Goal: Information Seeking & Learning: Learn about a topic

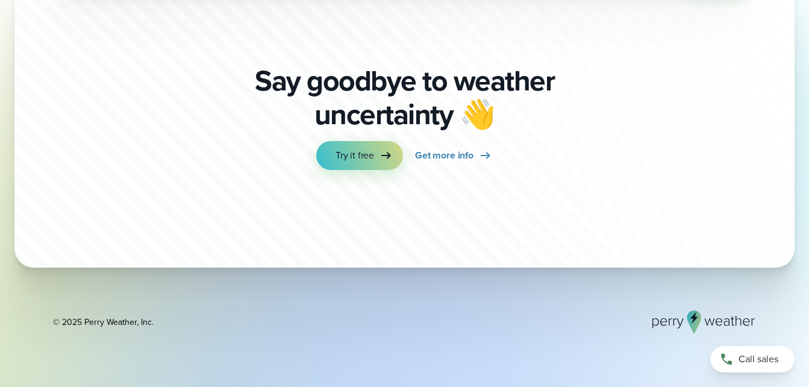
scroll to position [4117, 0]
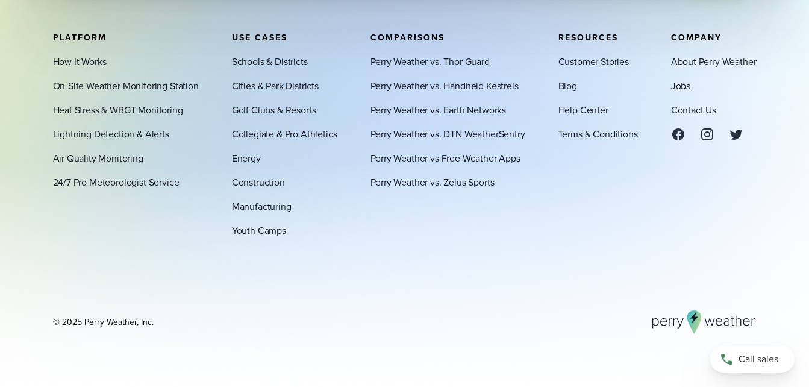
click at [683, 86] on link "Jobs" at bounding box center [680, 85] width 19 height 14
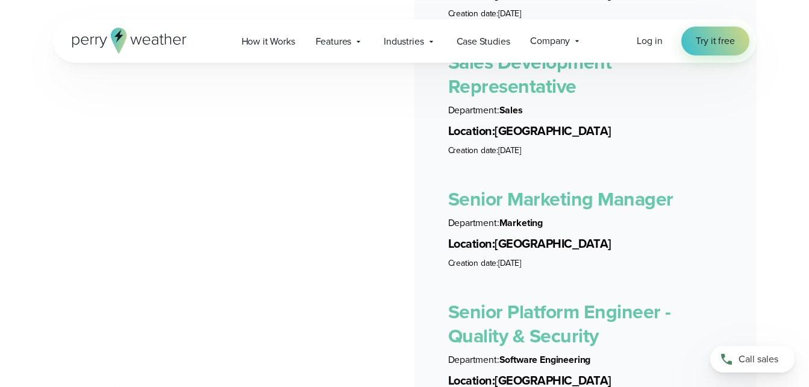
scroll to position [2656, 0]
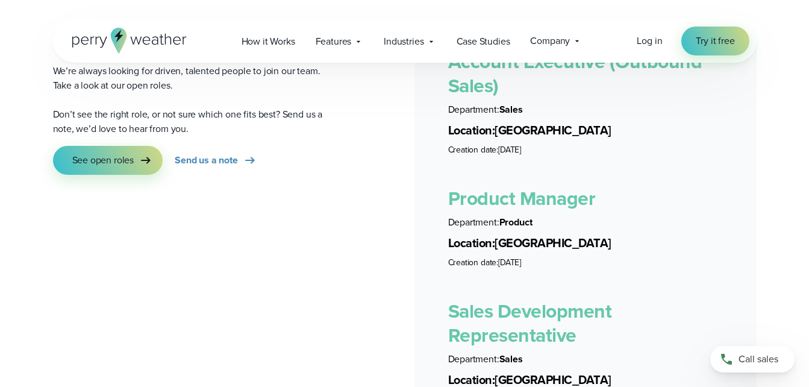
scroll to position [2282, 0]
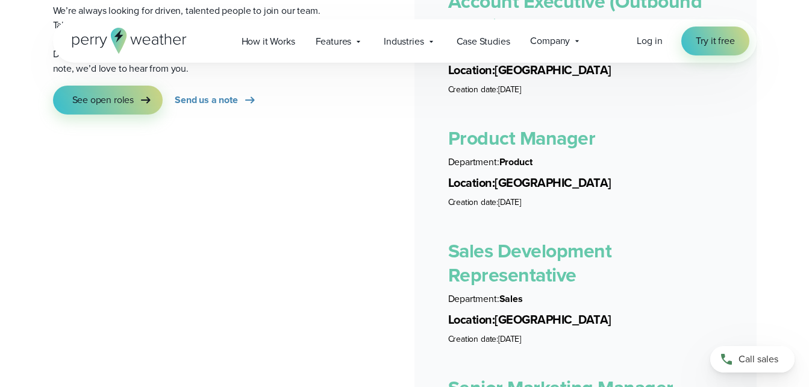
click at [499, 238] on link "Sales Development Representative" at bounding box center [530, 262] width 164 height 53
